Goal: Information Seeking & Learning: Find specific fact

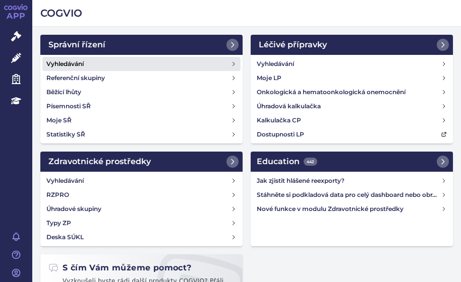
click at [95, 63] on link "Vyhledávání" at bounding box center [141, 64] width 198 height 14
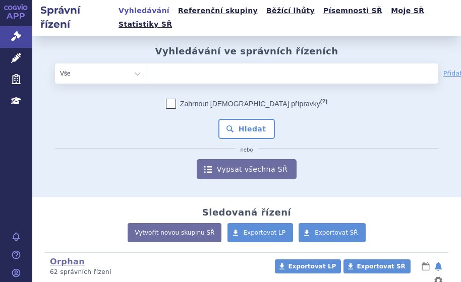
click at [217, 64] on ul at bounding box center [261, 72] width 231 height 16
click at [146, 63] on select at bounding box center [146, 73] width 1 height 20
type input "ly"
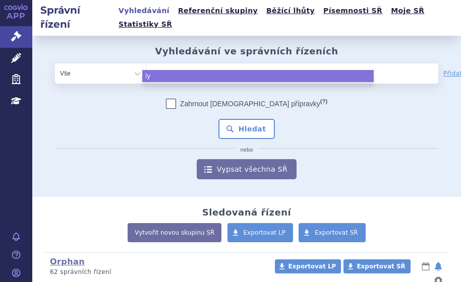
type input "lyn"
type input "lynpa"
type input "lynparz"
type input "lynparza"
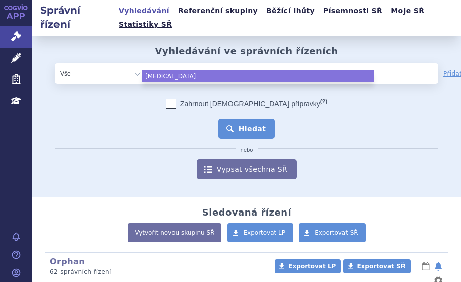
select select "lynparza"
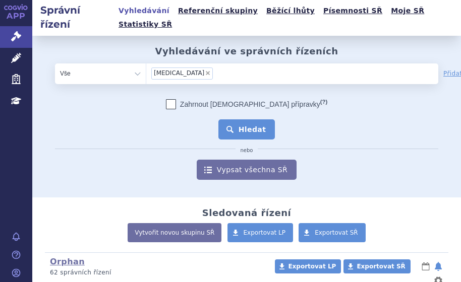
click at [232, 119] on button "Hledat" at bounding box center [246, 129] width 57 height 20
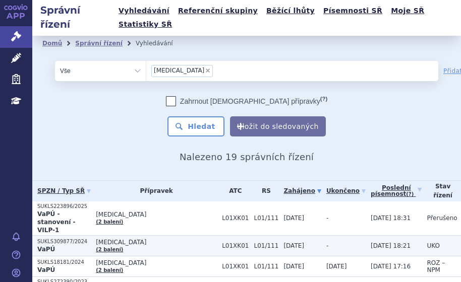
click at [57, 238] on p "SUKLS309877/2024" at bounding box center [63, 241] width 53 height 7
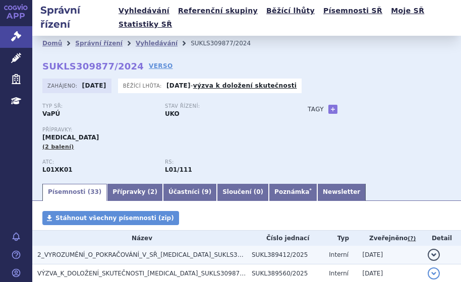
scroll to position [101, 0]
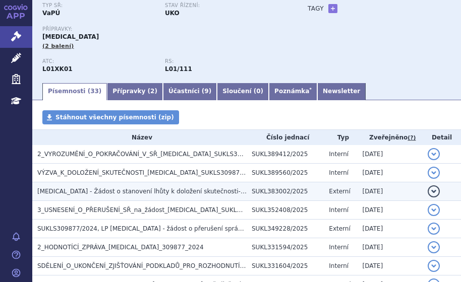
click at [79, 188] on span "[MEDICAL_DATA] - Žádost o stanovení lhůty k doložení skutečnosti- sukls309877/2…" at bounding box center [167, 191] width 261 height 7
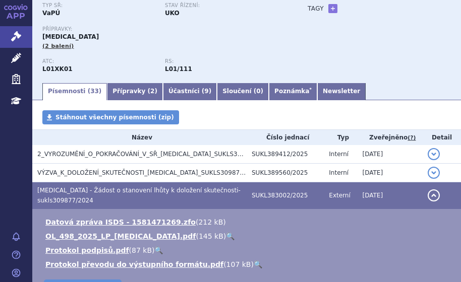
click at [226, 232] on link "🔍" at bounding box center [230, 236] width 9 height 8
